Goal: Navigation & Orientation: Find specific page/section

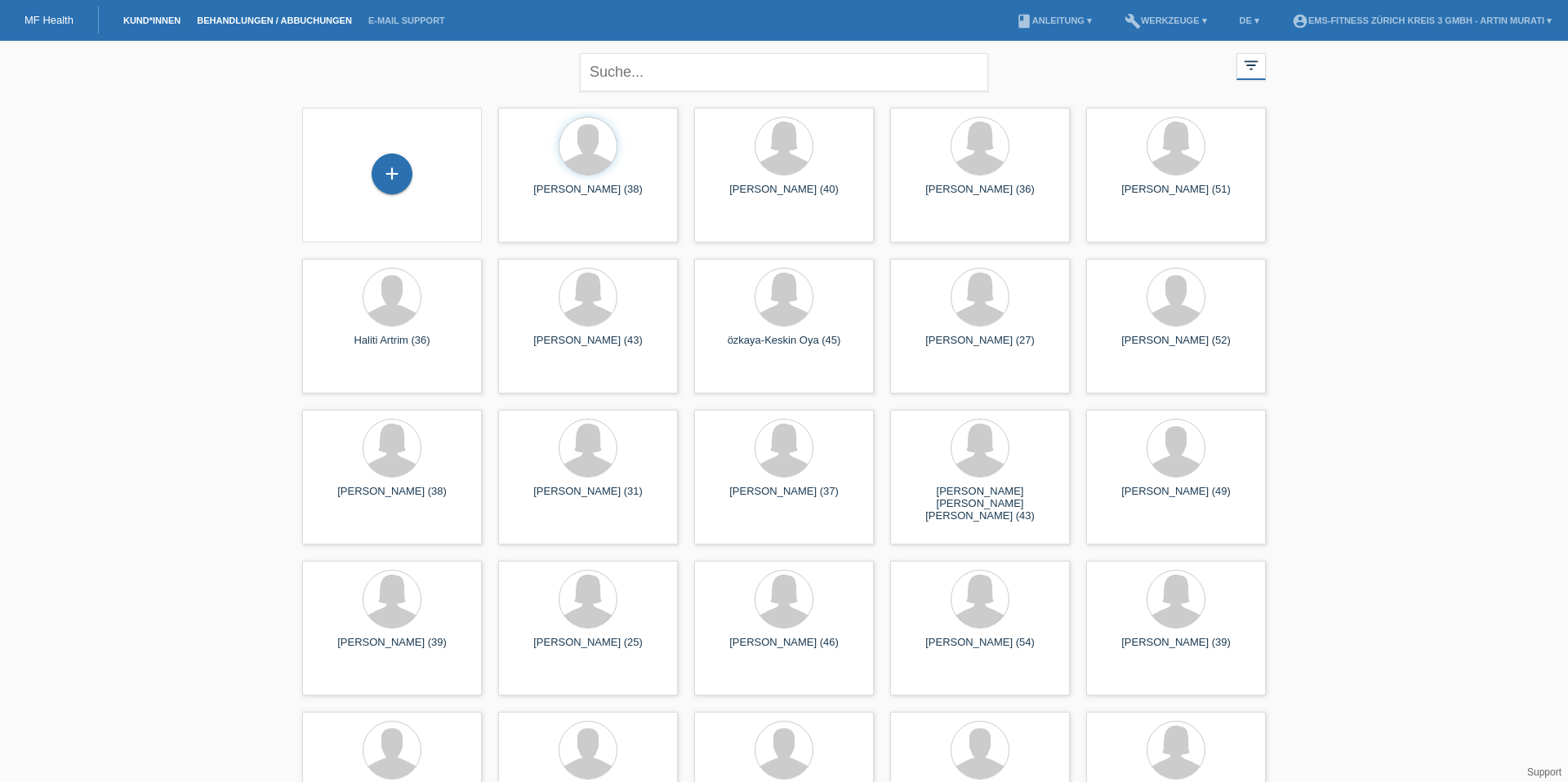
click at [248, 23] on link "Behandlungen / Abbuchungen" at bounding box center [274, 20] width 172 height 10
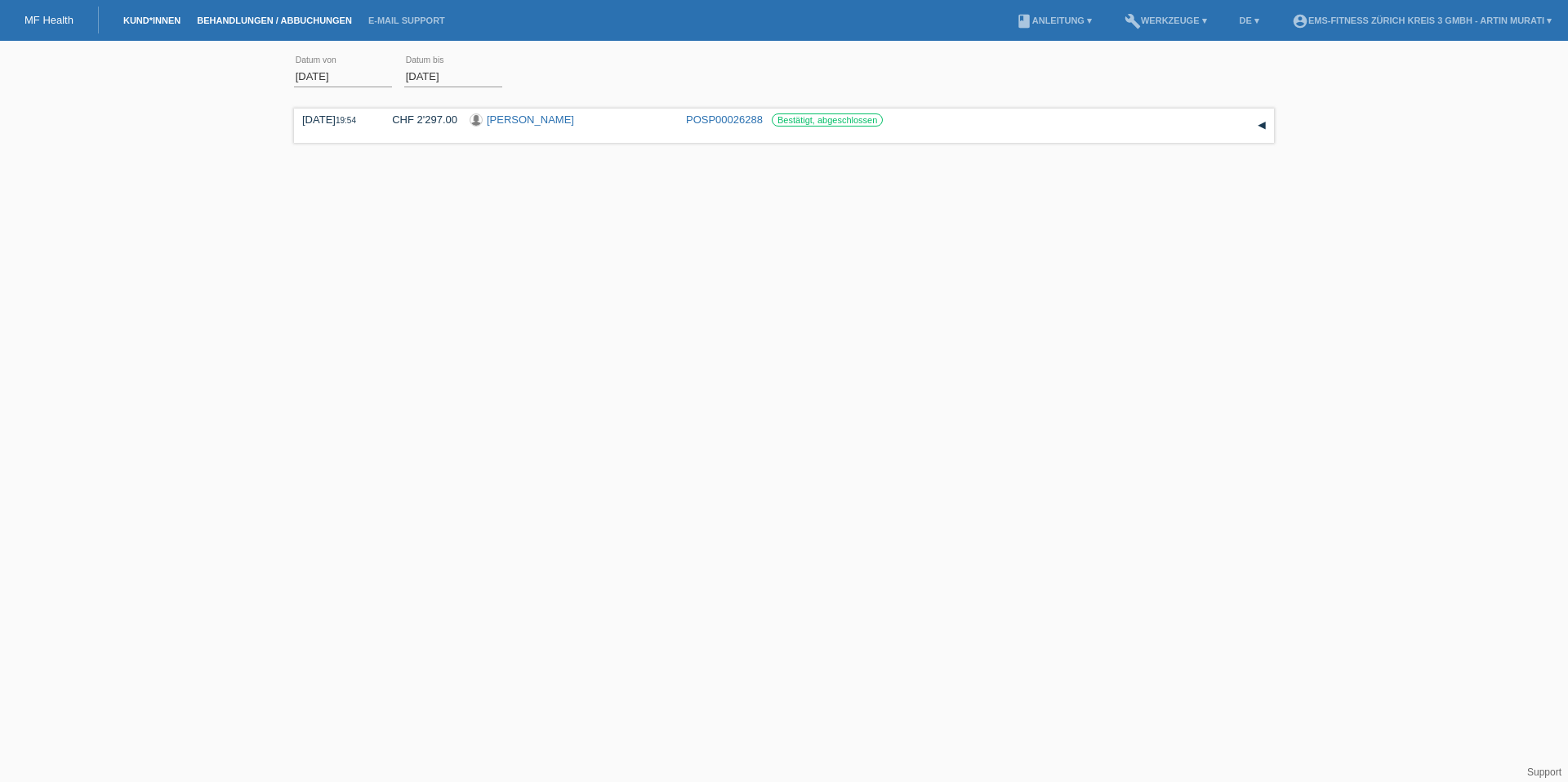
click at [163, 20] on link "Kund*innen" at bounding box center [152, 20] width 74 height 10
click at [621, 71] on input "text" at bounding box center [784, 72] width 408 height 38
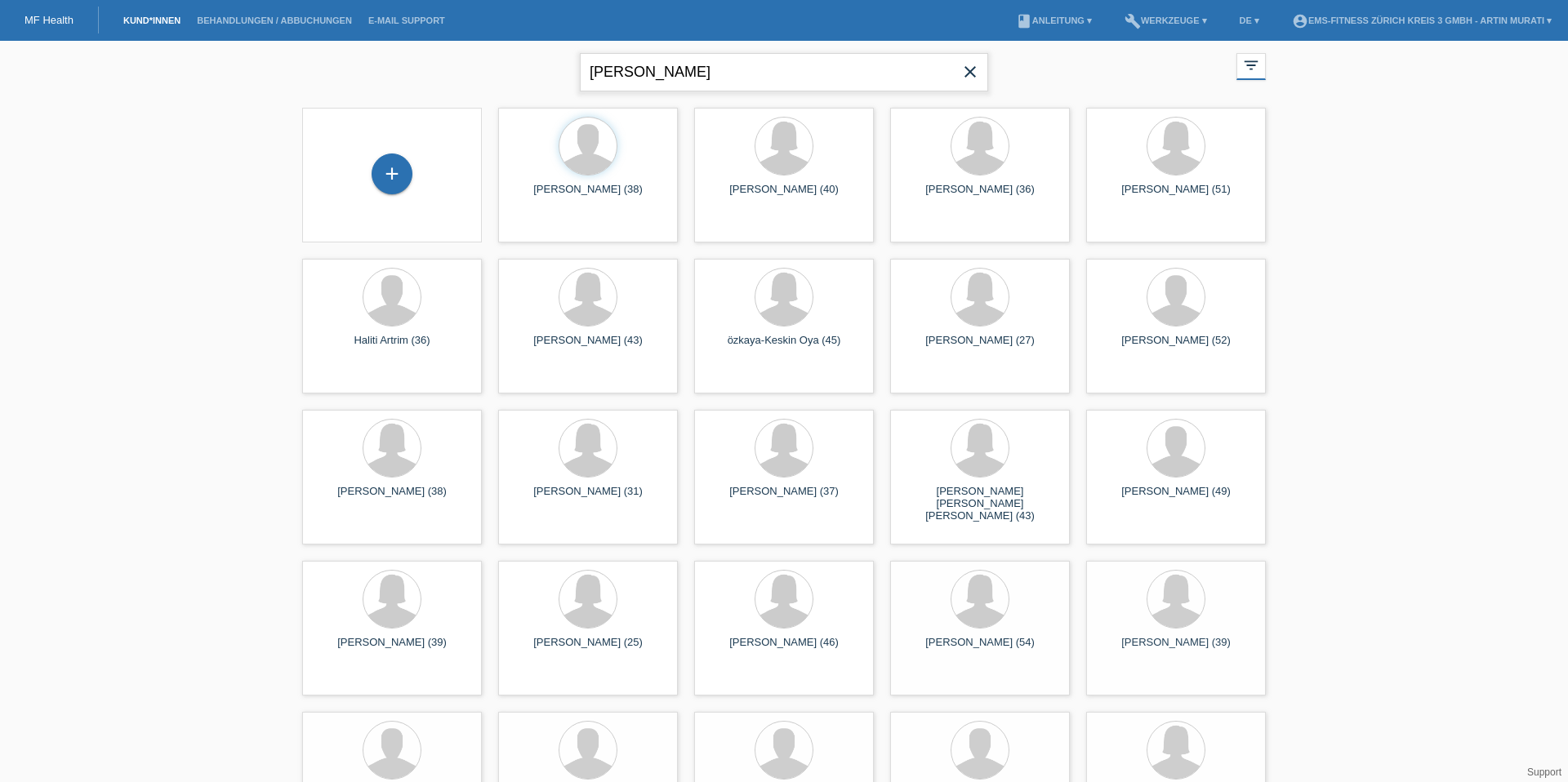
type input "ott"
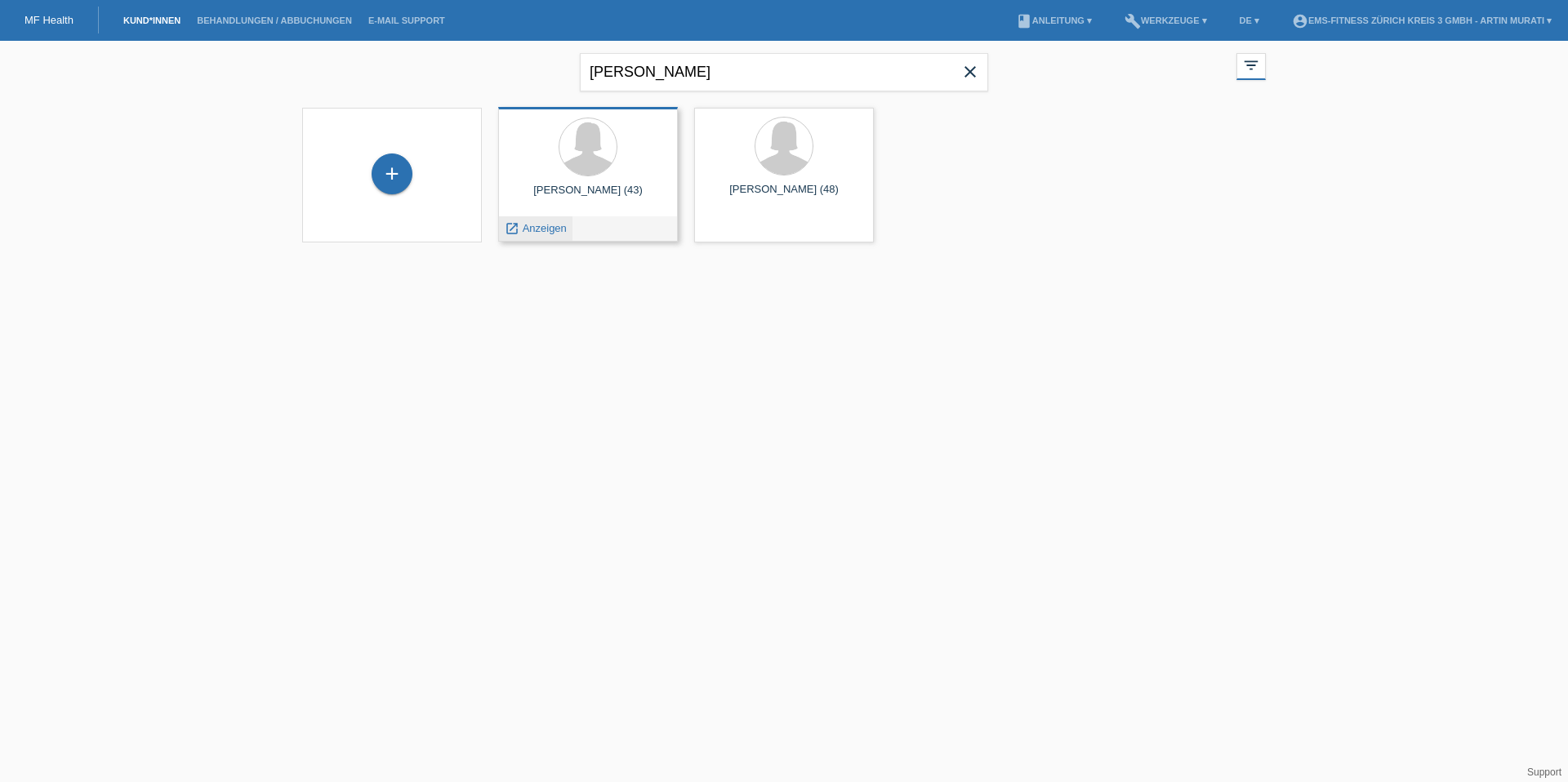
click at [543, 224] on span "Anzeigen" at bounding box center [545, 228] width 44 height 12
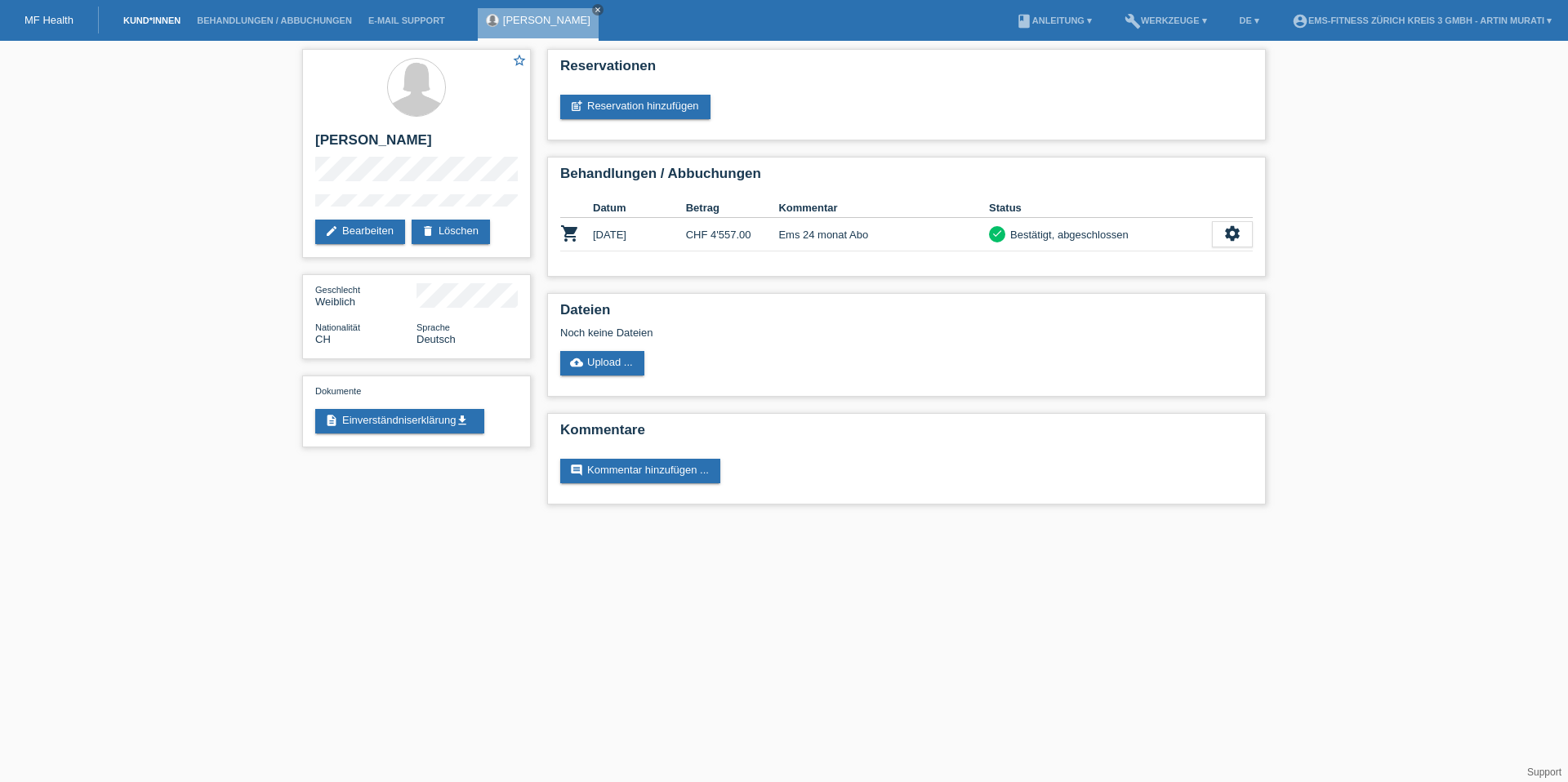
click at [147, 15] on link "Kund*innen" at bounding box center [152, 20] width 74 height 10
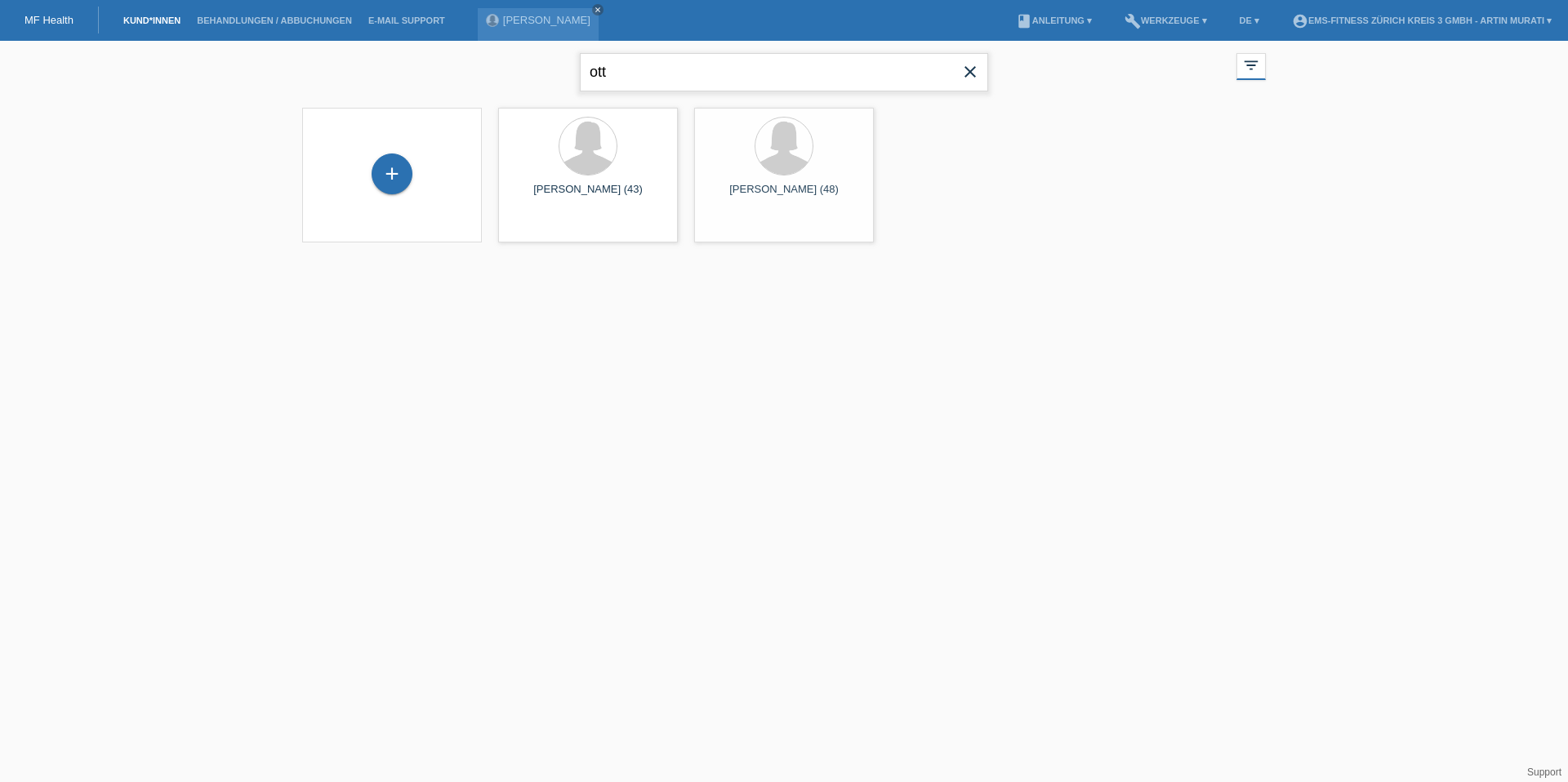
drag, startPoint x: 637, startPoint y: 74, endPoint x: 537, endPoint y: 75, distance: 100.0
click at [537, 75] on div "ott close filter_list view_module Alle Kund*innen anzeigen star Markierte [PERS…" at bounding box center [784, 70] width 980 height 59
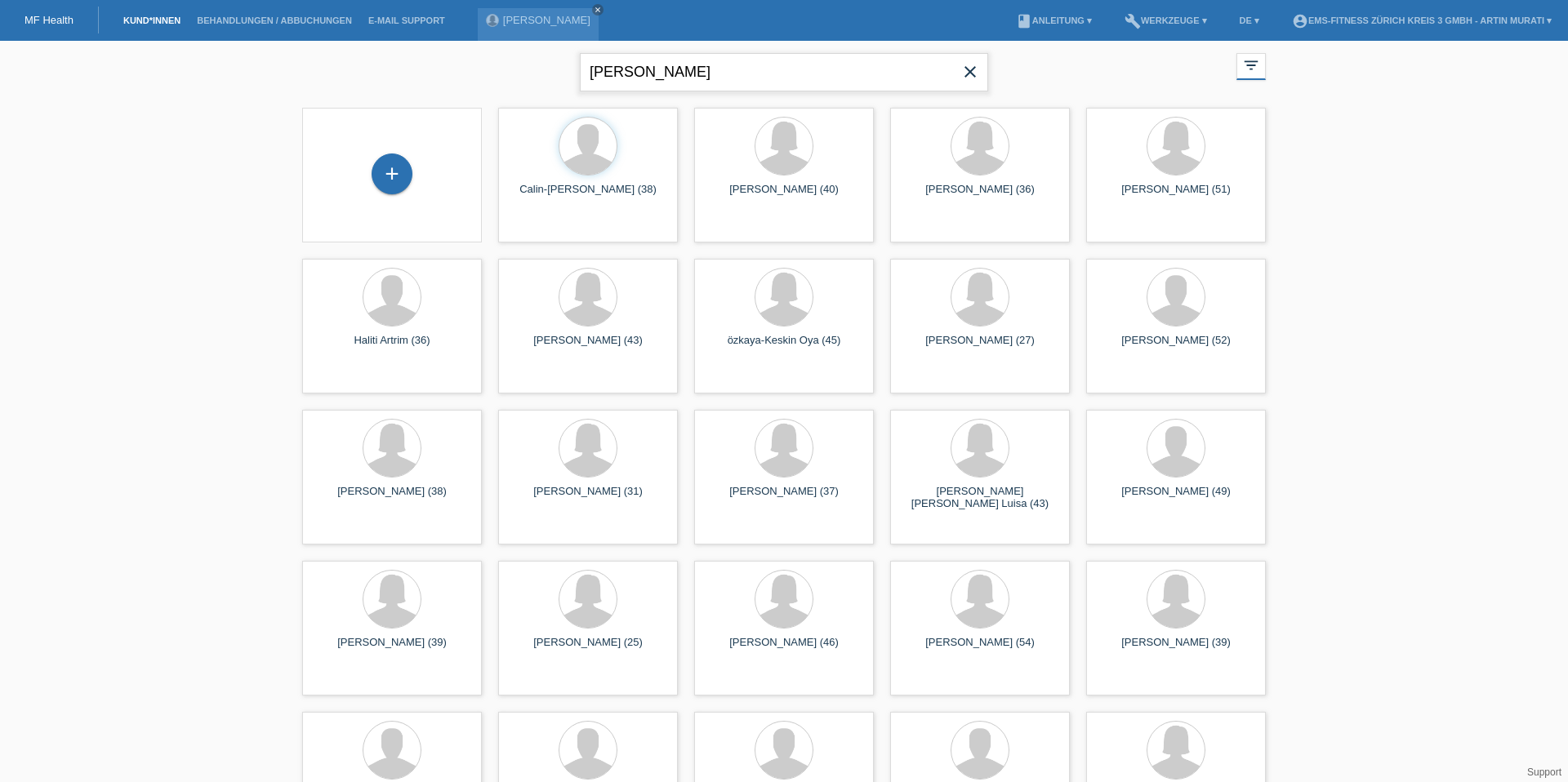
type input "[PERSON_NAME]"
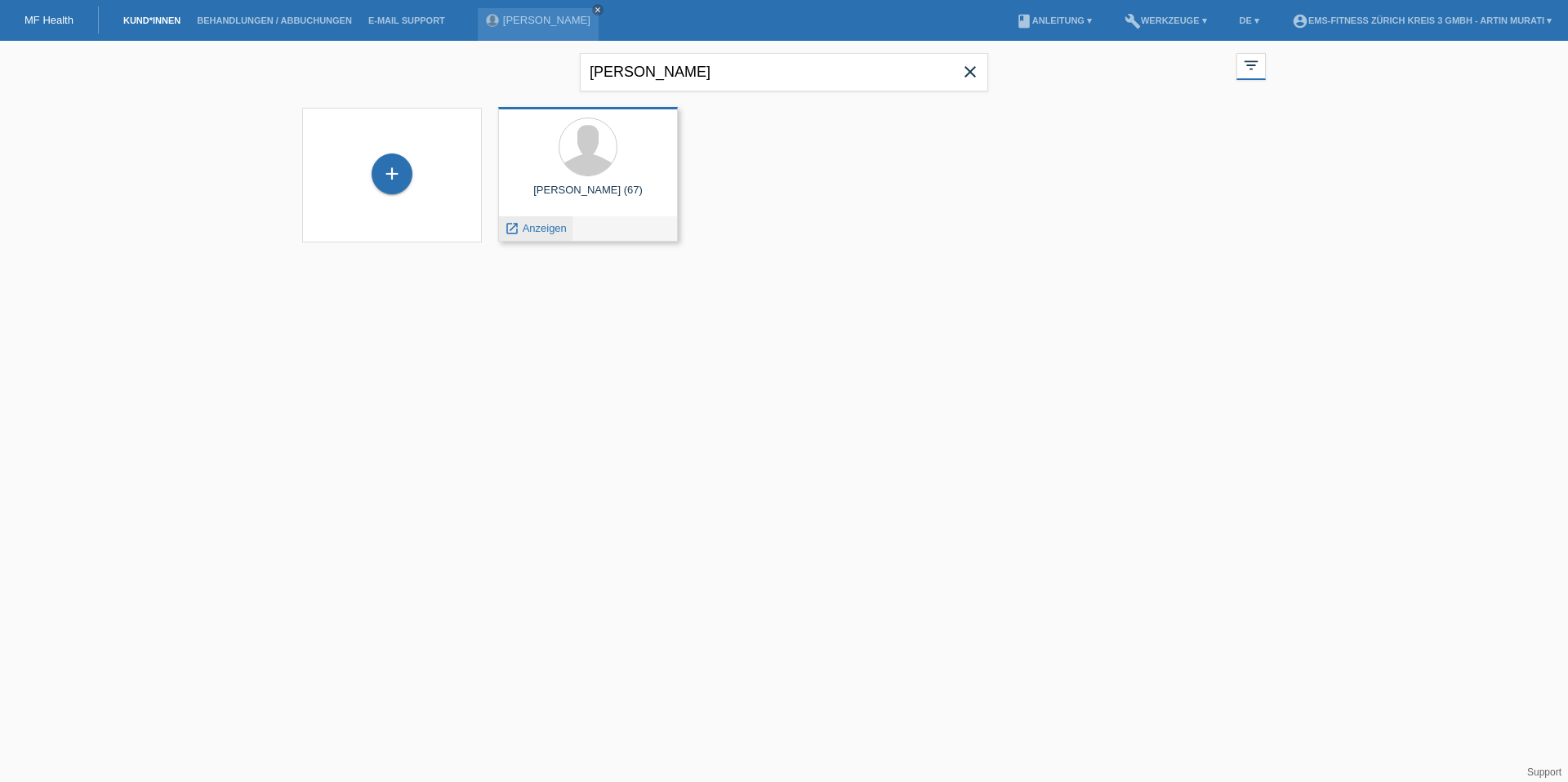
click at [541, 238] on div "launch Anzeigen" at bounding box center [535, 229] width 74 height 25
click at [538, 222] on span "Anzeigen" at bounding box center [545, 228] width 44 height 12
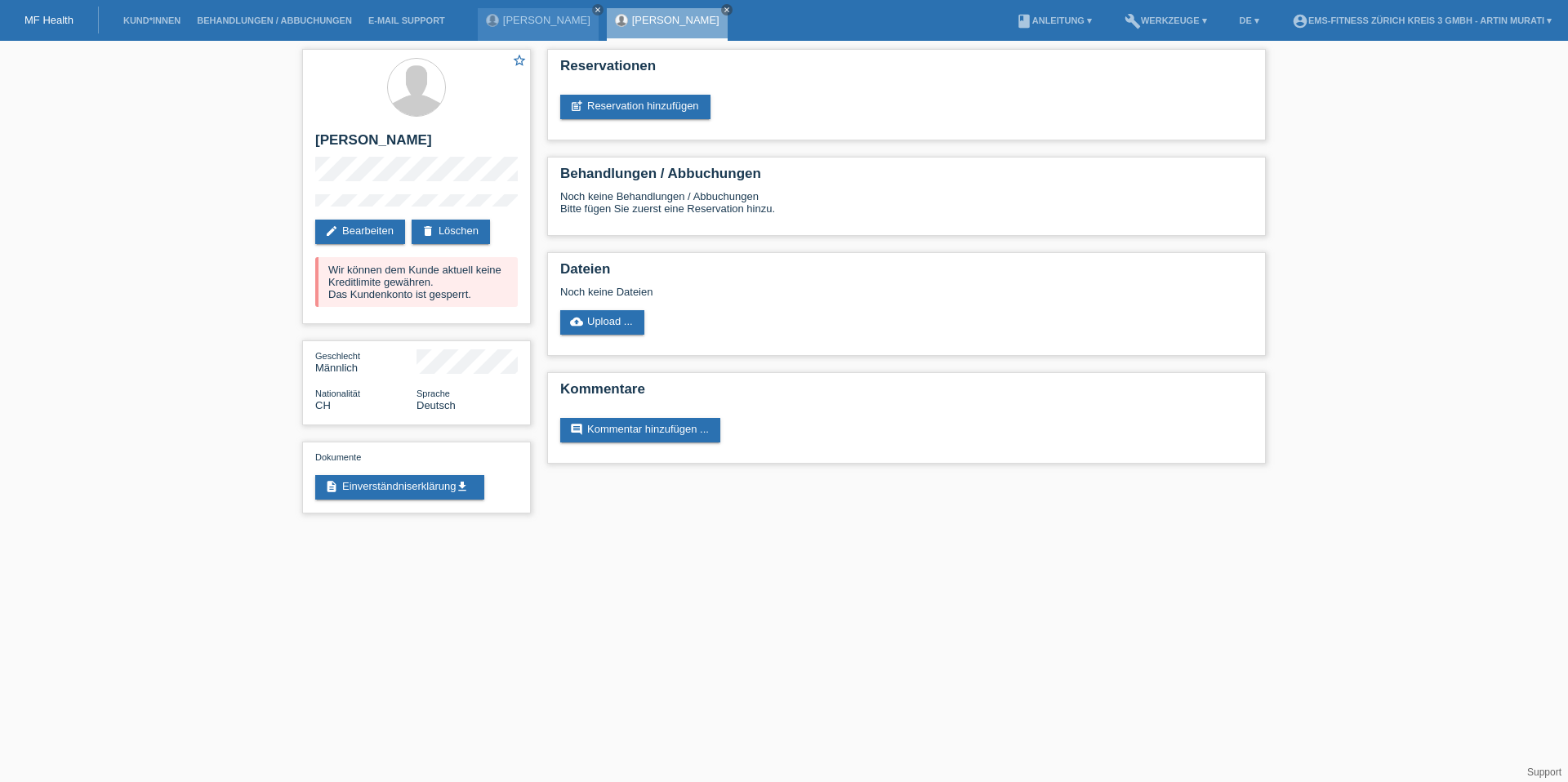
click at [1366, 25] on li "account_circle EMS-Fitness Zürich [PERSON_NAME] 3 GmbH - [PERSON_NAME] ▾" at bounding box center [1421, 20] width 276 height 41
click at [1363, 9] on li "account_circle EMS-Fitness Zürich [PERSON_NAME] 3 GmbH - [PERSON_NAME] ▾" at bounding box center [1421, 20] width 276 height 41
click at [1363, 18] on link "account_circle EMS-Fitness Zürich [PERSON_NAME] 3 GmbH - [PERSON_NAME] ▾" at bounding box center [1421, 20] width 276 height 10
click at [1281, 79] on link "Logout" at bounding box center [1290, 80] width 33 height 12
